Goal: Information Seeking & Learning: Check status

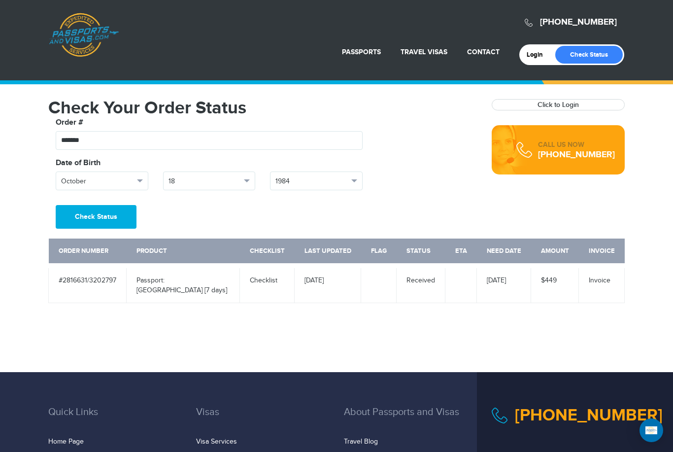
click at [591, 58] on link "Check Status" at bounding box center [589, 55] width 68 height 18
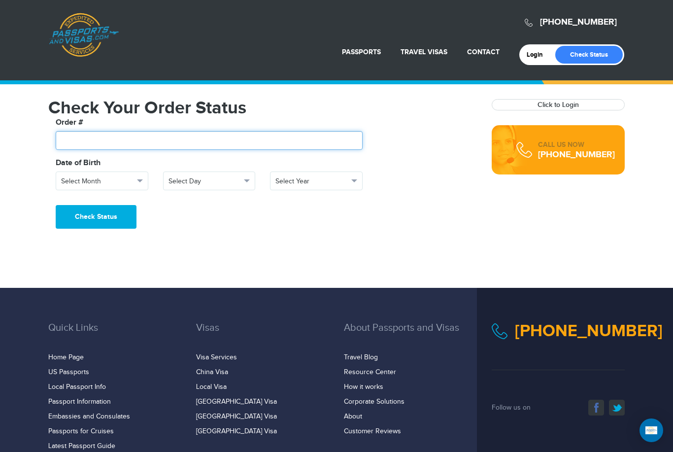
click at [228, 143] on input "text" at bounding box center [209, 140] width 307 height 19
click at [85, 135] on input "text" at bounding box center [209, 140] width 307 height 19
click at [220, 137] on input "text" at bounding box center [209, 140] width 307 height 19
type input "*******"
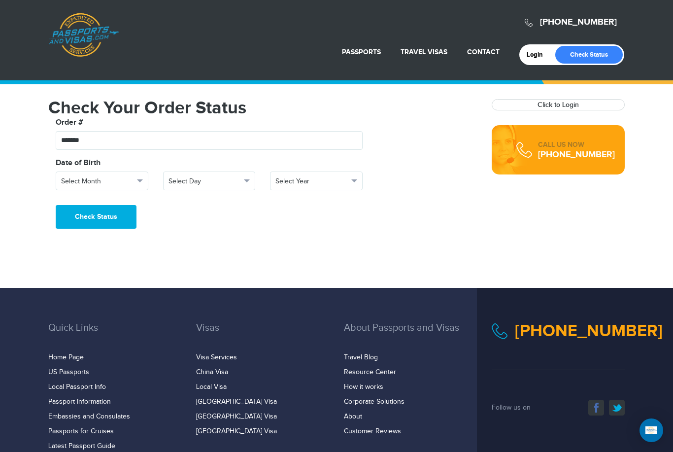
click at [131, 178] on span "Select Month" at bounding box center [97, 181] width 73 height 10
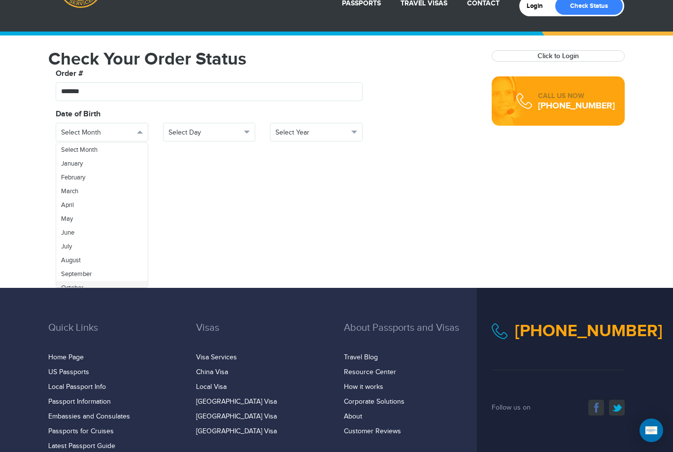
scroll to position [7, 0]
click at [133, 276] on link "October" at bounding box center [102, 280] width 92 height 14
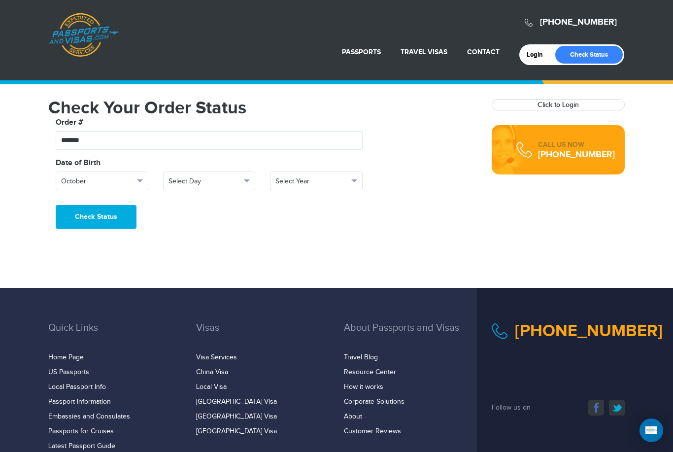
click at [222, 185] on span "Select Day" at bounding box center [205, 181] width 73 height 10
click at [188, 218] on link "18" at bounding box center [210, 218] width 92 height 14
click at [326, 178] on span "Select Year" at bounding box center [311, 181] width 73 height 10
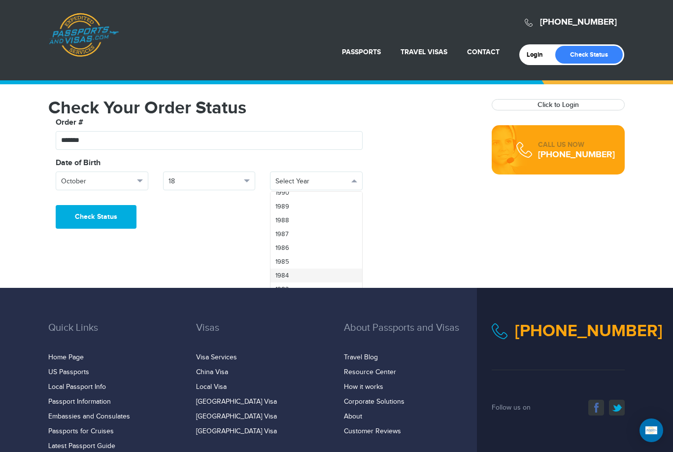
click at [295, 273] on link "1984" at bounding box center [316, 276] width 92 height 14
click at [114, 225] on button "Check Status" at bounding box center [96, 217] width 81 height 24
